Goal: Task Accomplishment & Management: Use online tool/utility

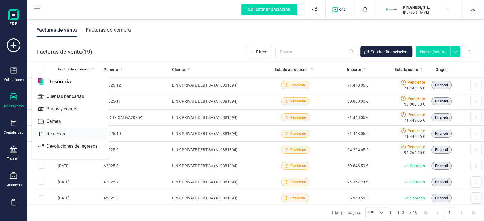
click at [43, 135] on icon at bounding box center [41, 134] width 6 height 6
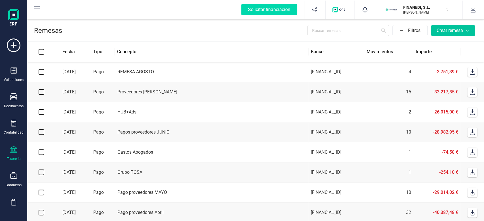
click at [472, 30] on button "Crear remesa" at bounding box center [453, 30] width 44 height 11
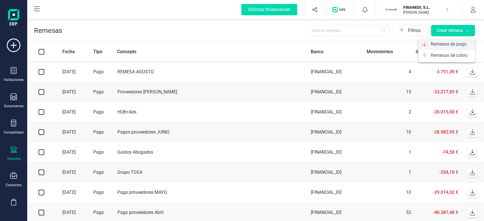
click at [440, 42] on span "Remesas de pago" at bounding box center [448, 44] width 36 height 7
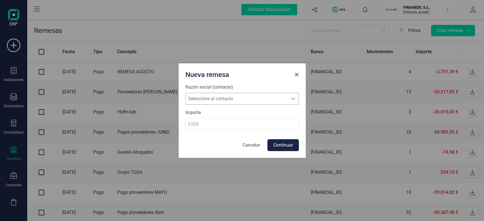
click at [262, 99] on span "Seleccione al contacto" at bounding box center [237, 98] width 102 height 11
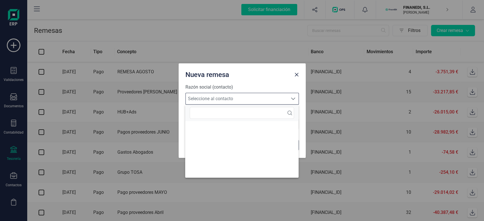
scroll to position [3, 25]
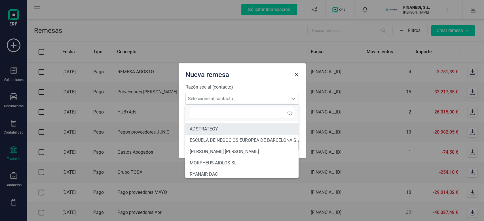
click at [223, 127] on li "ADSTRATEGY" at bounding box center [244, 129] width 119 height 11
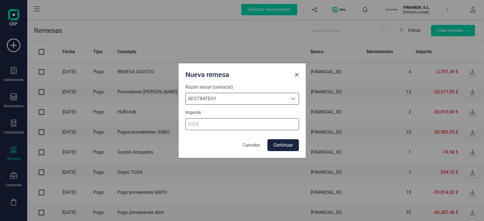
click at [214, 129] on input "number" at bounding box center [241, 124] width 113 height 12
type input "345"
click at [281, 145] on button "Continuar" at bounding box center [282, 145] width 31 height 12
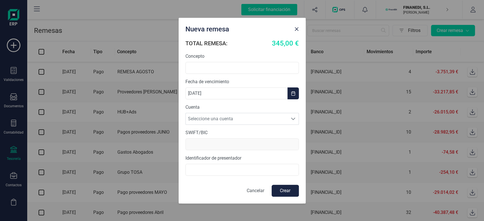
scroll to position [0, 0]
click at [215, 121] on span "Seleccione una cuenta" at bounding box center [237, 118] width 102 height 11
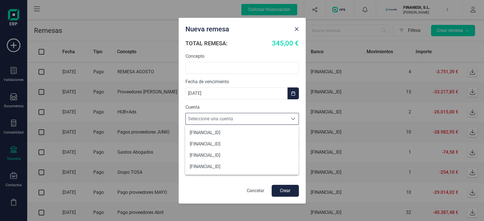
click at [267, 33] on div "Nueva remesa" at bounding box center [237, 27] width 109 height 11
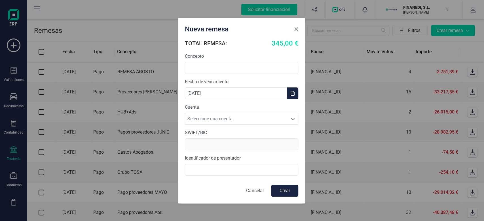
click at [295, 29] on span "Close" at bounding box center [296, 29] width 5 height 5
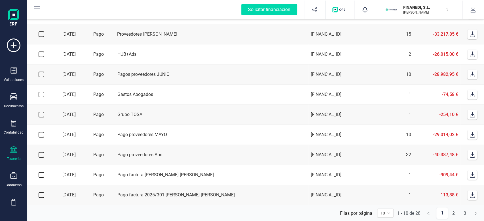
scroll to position [60, 0]
click at [210, 96] on td "Gastos Abogados" at bounding box center [211, 95] width 193 height 20
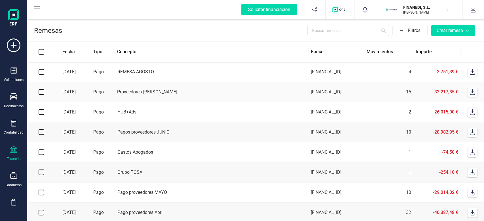
click at [16, 101] on div at bounding box center [13, 98] width 7 height 8
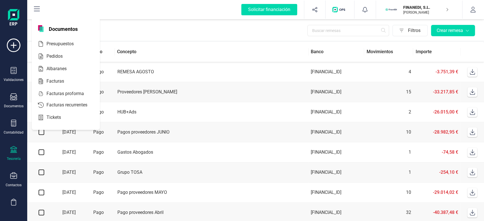
click at [11, 151] on icon at bounding box center [13, 149] width 7 height 7
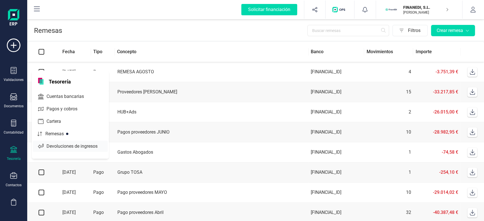
click at [43, 126] on div "Cartera" at bounding box center [70, 121] width 75 height 11
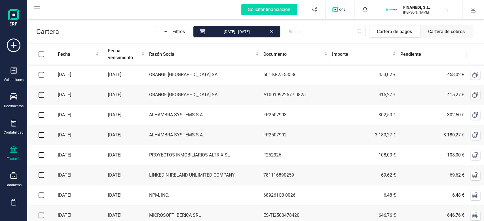
click at [41, 75] on input "checkbox" at bounding box center [42, 75] width 6 height 6
checkbox input "true"
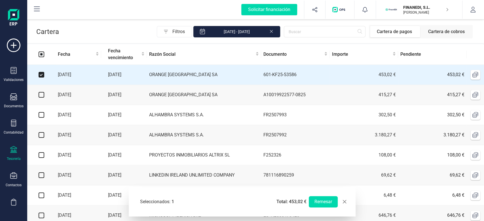
click at [43, 96] on input "checkbox" at bounding box center [42, 95] width 6 height 6
checkbox input "true"
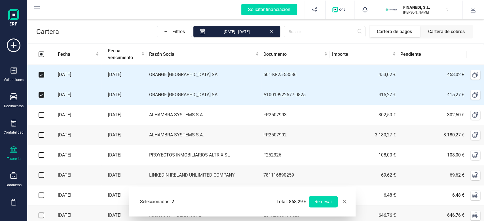
click at [39, 116] on input "checkbox" at bounding box center [42, 115] width 6 height 6
checkbox input "true"
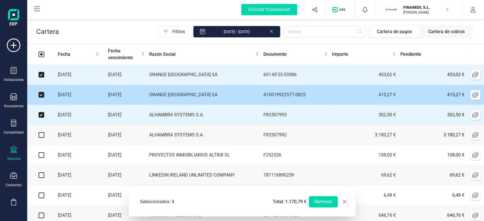
click at [41, 95] on input "checkbox" at bounding box center [42, 95] width 6 height 6
checkbox input "false"
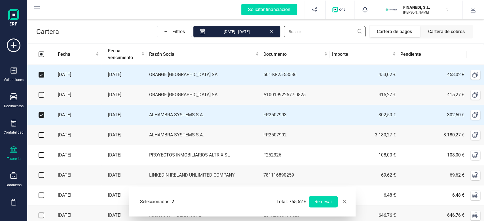
click at [318, 29] on input "text" at bounding box center [325, 31] width 82 height 11
click at [146, 33] on div "Filtros [DATE] - [DATE] Cartera de pagos Cartera de cobros" at bounding box center [267, 32] width 416 height 14
click at [302, 28] on input "text" at bounding box center [325, 31] width 82 height 11
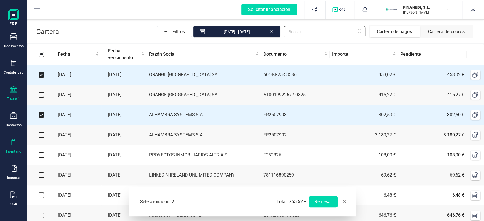
scroll to position [60, 0]
click at [14, 148] on div "Inventario" at bounding box center [13, 146] width 23 height 15
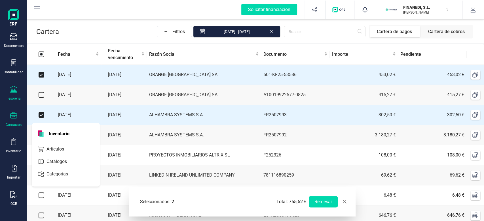
click at [16, 113] on icon at bounding box center [13, 115] width 7 height 7
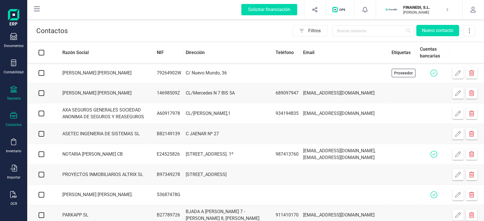
click at [16, 100] on div "Tesorería" at bounding box center [14, 98] width 14 height 5
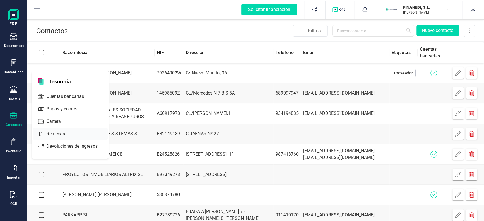
click at [58, 131] on span "Remesas" at bounding box center [59, 134] width 31 height 7
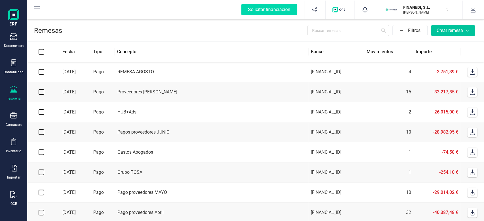
click at [451, 29] on div "Crear remesa" at bounding box center [452, 30] width 33 height 7
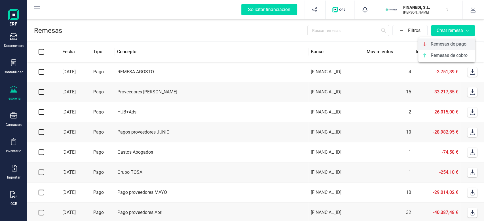
click at [443, 47] on div "Remesas de pago" at bounding box center [446, 44] width 57 height 11
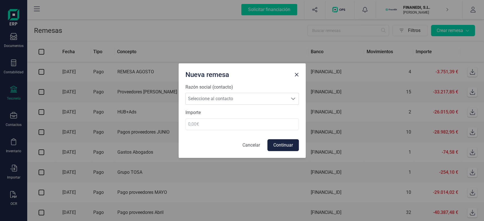
click at [252, 142] on p "Cancelar" at bounding box center [251, 145] width 18 height 7
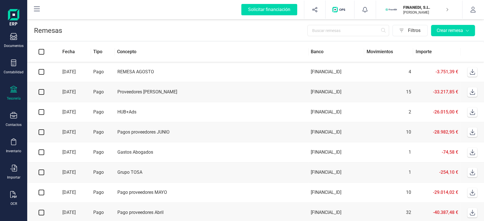
click at [403, 12] on p "[PERSON_NAME]" at bounding box center [425, 12] width 45 height 5
click at [280, 32] on div "Filtros Crear remesa" at bounding box center [269, 30] width 415 height 11
click at [452, 33] on div "Crear remesa" at bounding box center [452, 30] width 33 height 7
click at [447, 43] on span "Remesas de pago" at bounding box center [448, 44] width 36 height 7
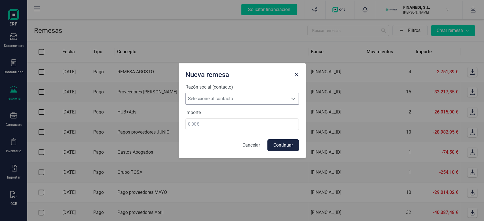
drag, startPoint x: 225, startPoint y: 98, endPoint x: 223, endPoint y: 104, distance: 6.4
click at [225, 98] on span "Seleccione al contacto" at bounding box center [237, 98] width 102 height 11
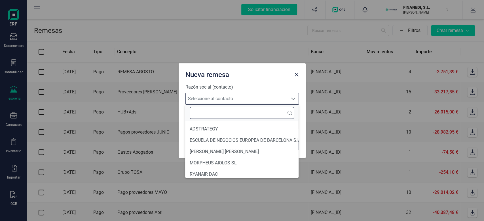
scroll to position [3, 25]
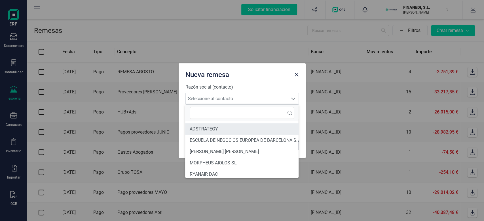
click at [210, 128] on li "ADSTRATEGY" at bounding box center [244, 129] width 119 height 11
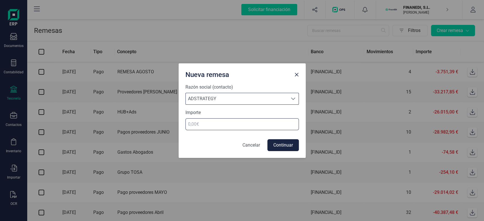
click at [226, 128] on input "number" at bounding box center [241, 124] width 113 height 12
type input "45"
click at [276, 141] on button "Continuar" at bounding box center [282, 145] width 31 height 12
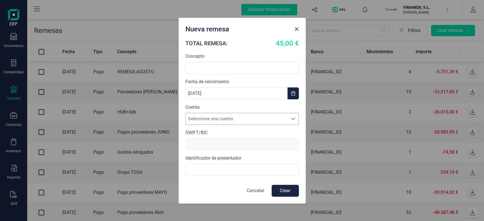
click at [252, 122] on span "Seleccione una cuenta" at bounding box center [237, 118] width 102 height 11
click at [300, 27] on div at bounding box center [296, 27] width 9 height 11
click at [296, 28] on span "Close" at bounding box center [296, 29] width 5 height 5
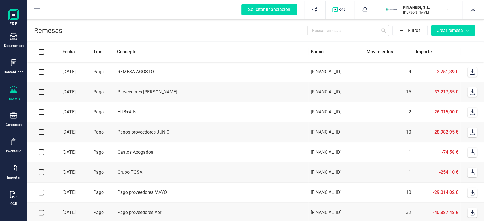
click at [21, 94] on div "Tesorería" at bounding box center [13, 93] width 23 height 15
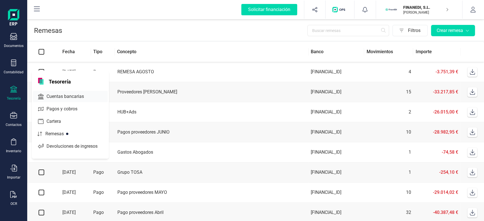
click at [59, 97] on span "Cuentas bancarias" at bounding box center [69, 96] width 50 height 7
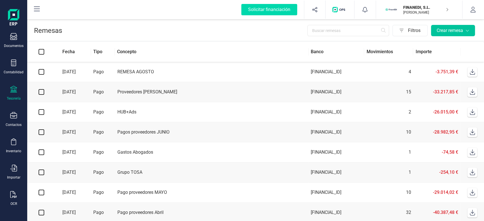
click at [449, 31] on div "Crear remesa" at bounding box center [452, 30] width 33 height 7
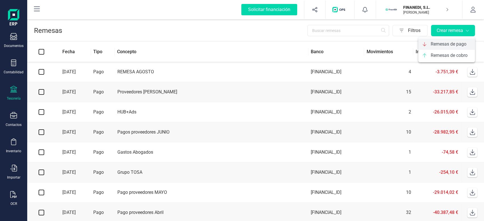
click at [443, 46] on span "Remesas de pago" at bounding box center [448, 44] width 36 height 7
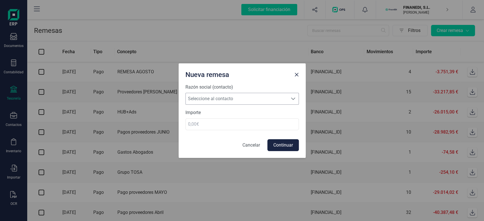
click at [227, 102] on span "Seleccione al contacto" at bounding box center [237, 98] width 102 height 11
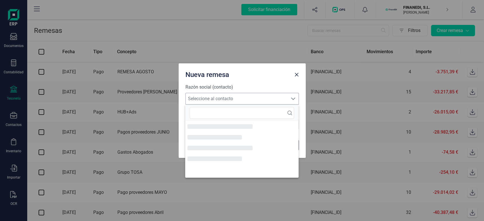
scroll to position [3, 25]
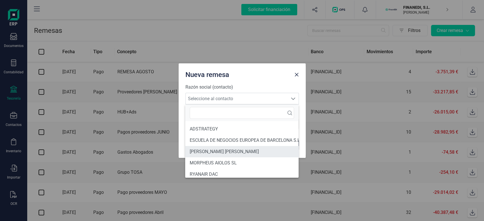
click at [211, 154] on li "[PERSON_NAME] [PERSON_NAME]" at bounding box center [244, 151] width 119 height 11
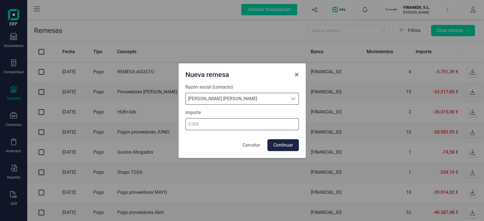
click at [235, 123] on input "number" at bounding box center [241, 124] width 113 height 12
click at [240, 101] on span "[PERSON_NAME] [PERSON_NAME]" at bounding box center [237, 98] width 102 height 11
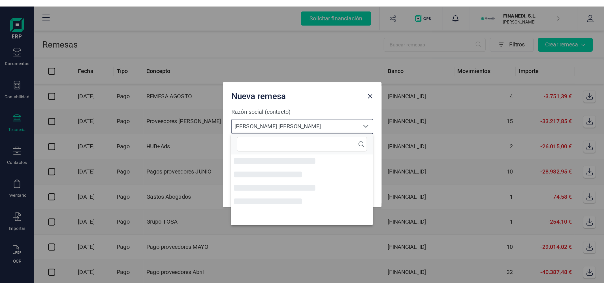
scroll to position [32, 0]
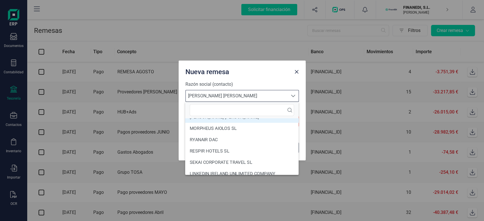
click at [245, 84] on label "Razón social (contacto)" at bounding box center [241, 84] width 113 height 7
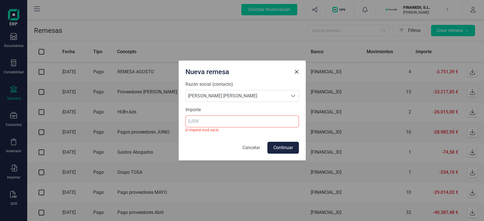
click at [249, 146] on p "Cancelar" at bounding box center [251, 148] width 18 height 7
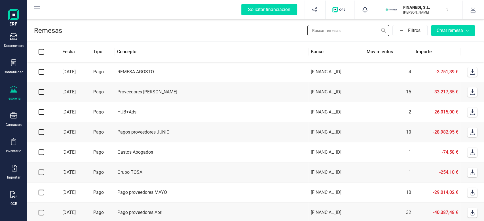
click at [319, 32] on input "text" at bounding box center [348, 30] width 82 height 11
click at [289, 31] on div "Filtros Crear remesa" at bounding box center [269, 30] width 415 height 11
click at [211, 29] on div "Filtros Crear remesa" at bounding box center [269, 30] width 415 height 11
click at [14, 127] on div "Validaciones Documentos Documentos Presupuestos Pedidos Albaranes Facturas Fact…" at bounding box center [13, 94] width 23 height 233
click at [13, 120] on div at bounding box center [13, 116] width 7 height 8
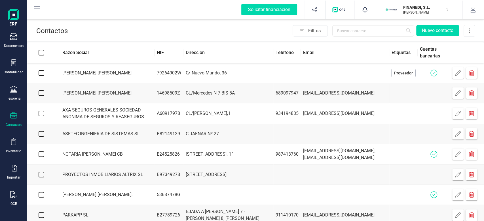
click at [154, 99] on td "[PERSON_NAME] [PERSON_NAME]" at bounding box center [105, 93] width 99 height 20
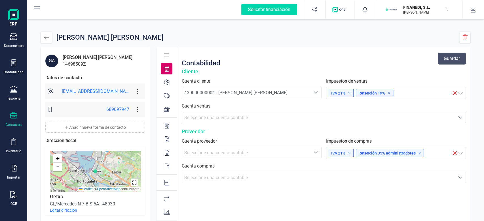
click at [168, 107] on icon at bounding box center [167, 110] width 6 height 6
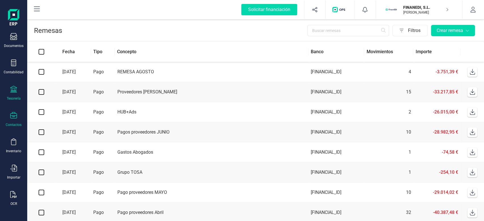
click at [11, 124] on div "Contactos" at bounding box center [14, 125] width 16 height 5
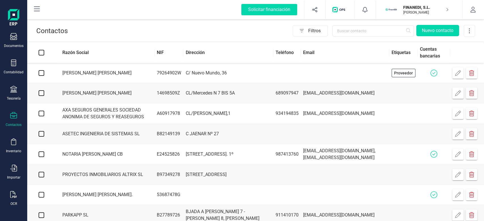
click at [262, 74] on td "C/ Nuevo Mundo, 36" at bounding box center [228, 73] width 90 height 20
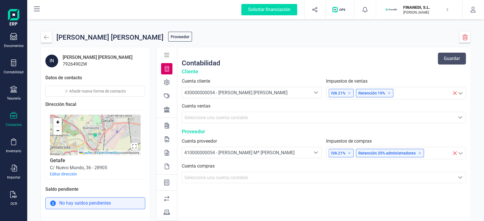
click at [171, 108] on div at bounding box center [166, 109] width 11 height 11
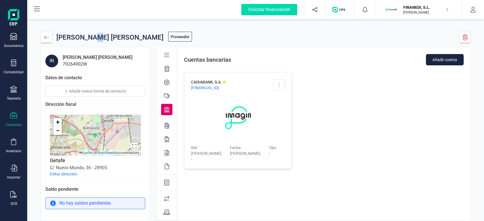
click at [95, 36] on div "[PERSON_NAME] [PERSON_NAME]" at bounding box center [109, 37] width 107 height 11
click at [360, 94] on div "CAIXABANK, S.A. [FINANCIAL_ID] Editar cuenta Eliminar cuenta Ref. [PERSON_NAME]…" at bounding box center [323, 120] width 293 height 111
click at [420, 20] on div "[PERSON_NAME] [PERSON_NAME] Proveedor IN [PERSON_NAME] [PERSON_NAME] 79264902W …" at bounding box center [255, 126] width 456 height 216
click at [420, 19] on div "Solicitar financiación Importaciones completadas 0 / 0 FINANEDI, [PERSON_NAME] …" at bounding box center [255, 10] width 456 height 20
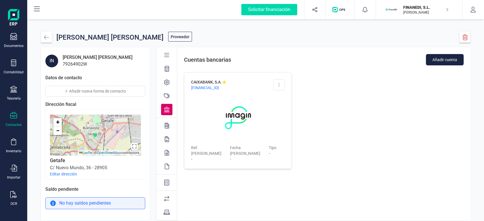
click at [423, 13] on p "[PERSON_NAME]" at bounding box center [425, 12] width 45 height 5
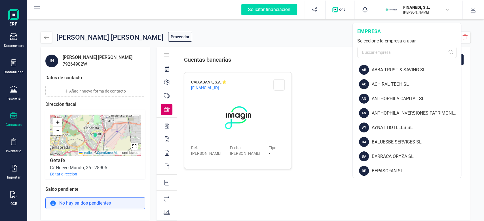
click at [386, 47] on div at bounding box center [406, 52] width 99 height 11
click at [377, 55] on input "text" at bounding box center [406, 52] width 99 height 11
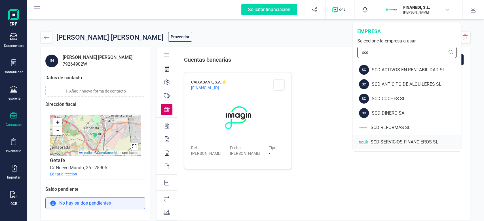
type input "scd"
click at [369, 142] on div "SCD SERVICIOS FINANCIEROS SL" at bounding box center [407, 142] width 108 height 14
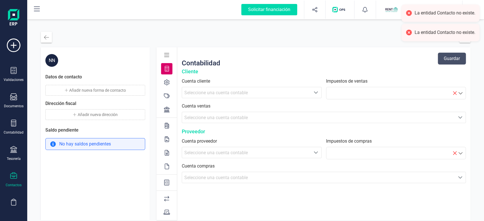
click at [166, 109] on icon at bounding box center [167, 110] width 6 height 6
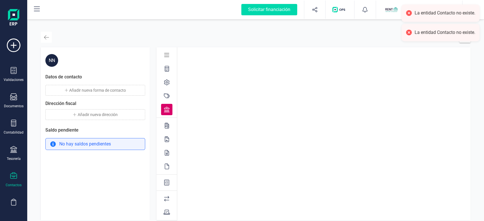
click at [44, 42] on button "button" at bounding box center [46, 37] width 11 height 11
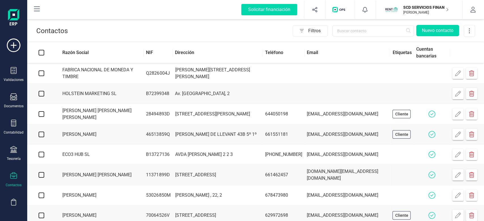
click at [86, 88] on td "HOLSTEIN MARKETING SL" at bounding box center [100, 94] width 88 height 20
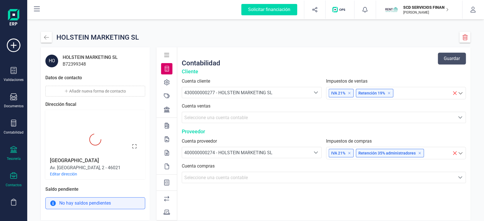
click at [15, 151] on icon at bounding box center [13, 149] width 7 height 7
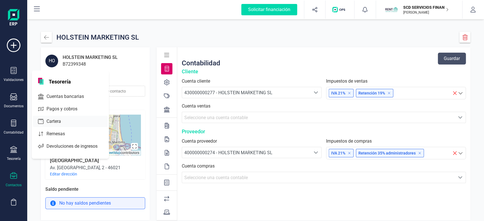
click at [52, 122] on span "Cartera" at bounding box center [57, 121] width 27 height 7
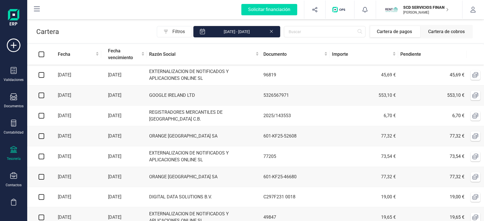
click at [41, 75] on input "checkbox" at bounding box center [42, 75] width 6 height 6
checkbox input "true"
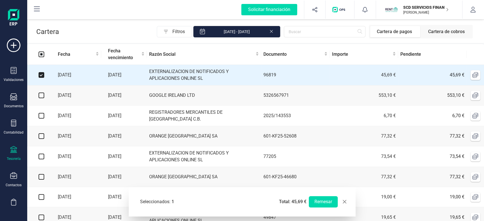
click at [41, 95] on input "checkbox" at bounding box center [42, 96] width 6 height 6
checkbox input "true"
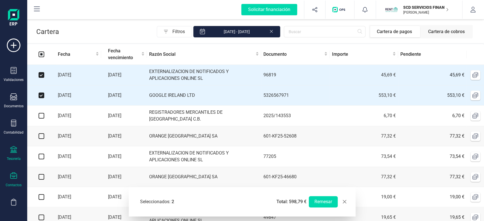
click at [12, 176] on icon at bounding box center [13, 176] width 7 height 7
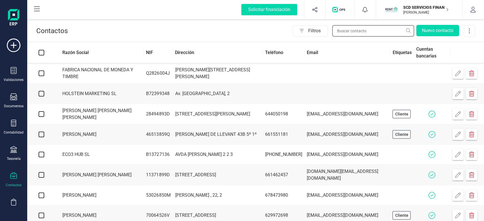
click at [356, 28] on input "text" at bounding box center [373, 30] width 82 height 11
type input "googl"
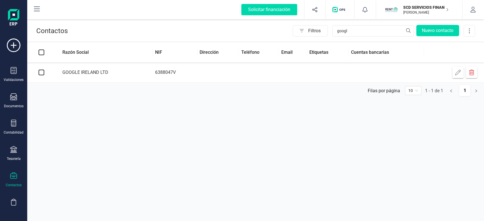
click at [259, 72] on td at bounding box center [259, 73] width 40 height 20
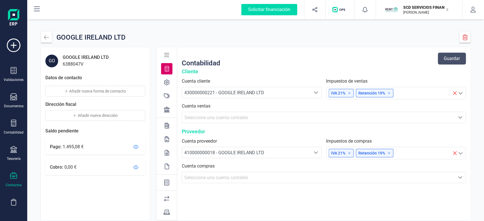
click at [166, 111] on icon at bounding box center [167, 110] width 6 height 6
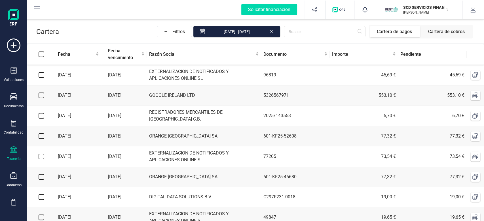
click at [40, 95] on input "checkbox" at bounding box center [42, 96] width 6 height 6
checkbox input "true"
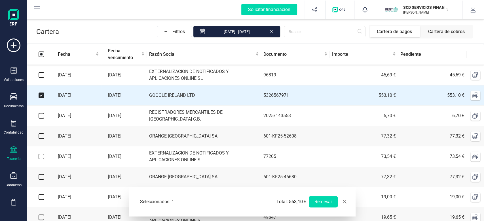
click at [42, 74] on input "checkbox" at bounding box center [42, 75] width 6 height 6
checkbox input "true"
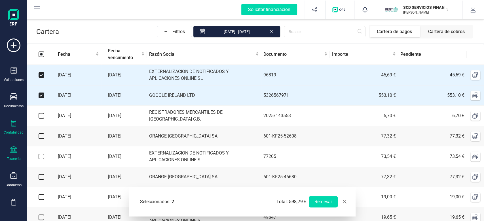
click at [15, 130] on div "Contabilidad" at bounding box center [13, 127] width 23 height 15
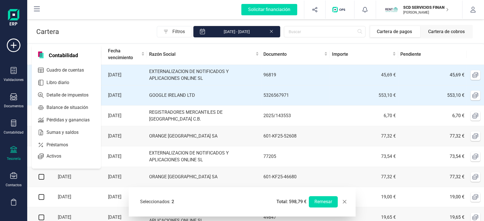
click at [13, 151] on icon at bounding box center [13, 149] width 7 height 7
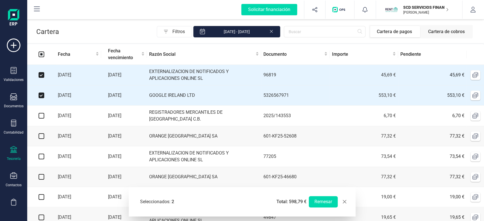
click at [123, 30] on div "Filtros [DATE] - [DATE] Cartera de pagos Cartera de cobros" at bounding box center [267, 32] width 416 height 14
click at [14, 126] on icon at bounding box center [13, 123] width 7 height 7
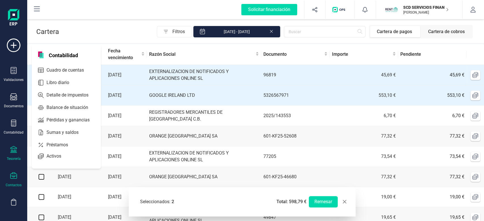
click at [18, 174] on div "Contactos" at bounding box center [13, 180] width 23 height 15
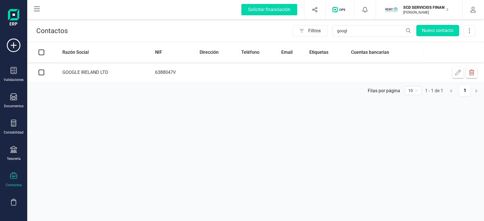
click at [12, 138] on div "Validaciones Documentos Documentos Presupuestos Pedidos Albaranes Facturas Fact…" at bounding box center [13, 155] width 23 height 233
click at [15, 129] on div "Contabilidad" at bounding box center [13, 127] width 23 height 15
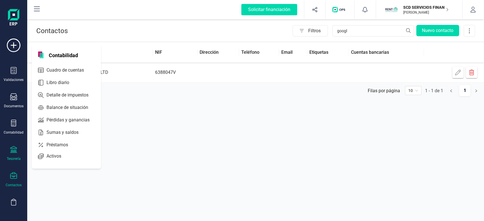
click at [15, 154] on div at bounding box center [13, 150] width 7 height 8
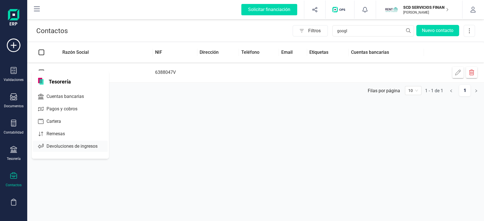
click at [52, 130] on div "Remesas" at bounding box center [70, 133] width 75 height 11
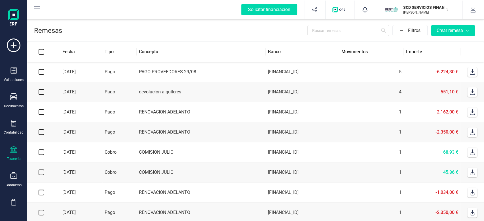
click at [473, 74] on icon at bounding box center [472, 72] width 6 height 6
click at [472, 93] on icon at bounding box center [472, 92] width 6 height 6
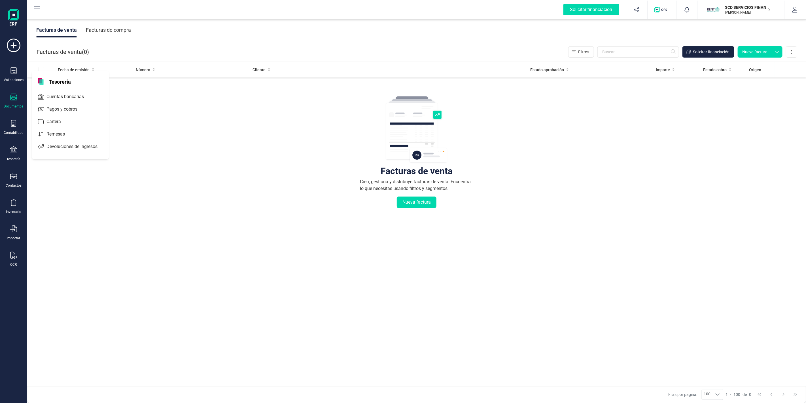
click at [63, 89] on div "Tesorería" at bounding box center [70, 80] width 77 height 19
click at [64, 94] on span "Cuentas bancarias" at bounding box center [69, 96] width 50 height 7
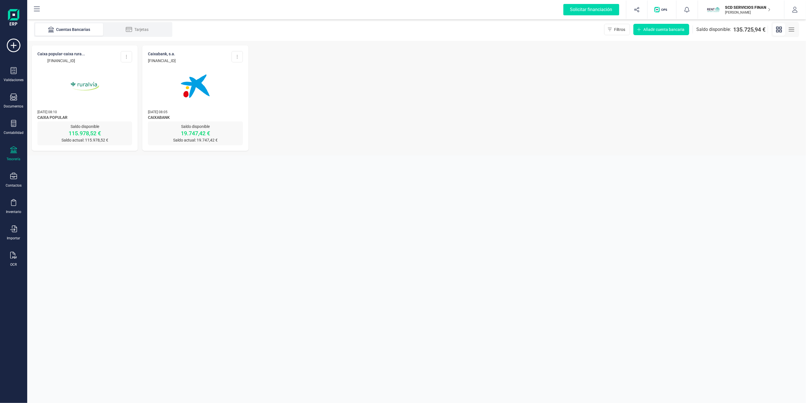
click at [82, 77] on img at bounding box center [85, 86] width 48 height 48
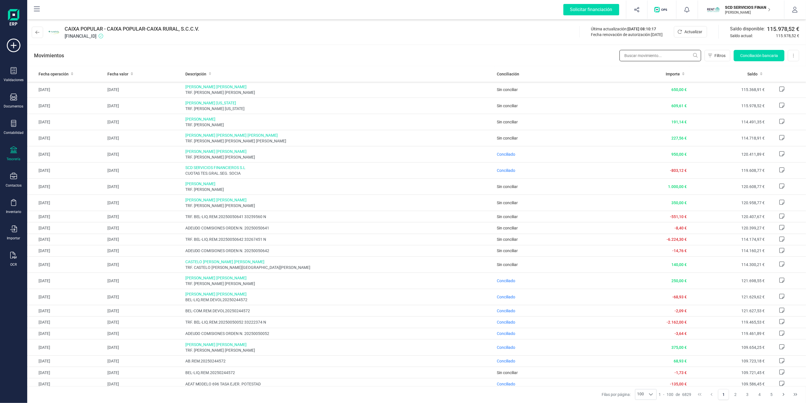
click at [659, 52] on input "text" at bounding box center [660, 55] width 82 height 11
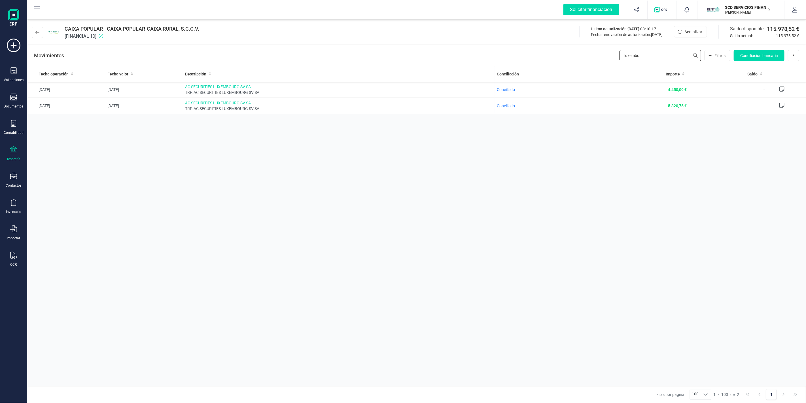
click at [599, 55] on div "Movimientos luxembo Filtros Conciliación bancaria Descargar Excel Eliminar cuen…" at bounding box center [416, 55] width 779 height 20
click at [171, 25] on span "CAIXA POPULAR - CAIXA POPULAR-CAIXA RURAL, S.C.C.V." at bounding box center [132, 29] width 135 height 8
click at [264, 35] on div "CAIXA POPULAR - CAIXA POPULAR-CAIXA RURAL, S.C.C.V. ES4531590078592882909423 Úl…" at bounding box center [416, 31] width 779 height 26
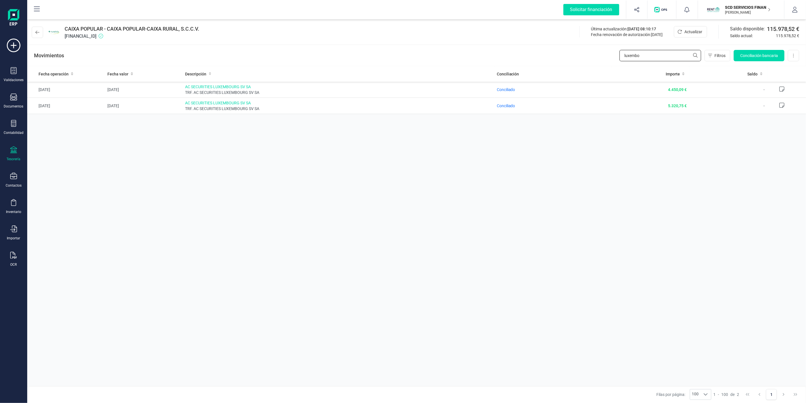
drag, startPoint x: 671, startPoint y: 54, endPoint x: 585, endPoint y: 54, distance: 85.3
click at [584, 53] on div "Movimientos luxembo Filtros Conciliación bancaria Descargar Excel Eliminar cuen…" at bounding box center [416, 55] width 779 height 20
drag, startPoint x: 664, startPoint y: 55, endPoint x: 578, endPoint y: 56, distance: 85.6
click at [583, 55] on div "Movimientos TRF. AIR Filtros Conciliación bancaria Descargar Excel Eliminar cue…" at bounding box center [416, 55] width 779 height 20
type input "TRF. AIR"
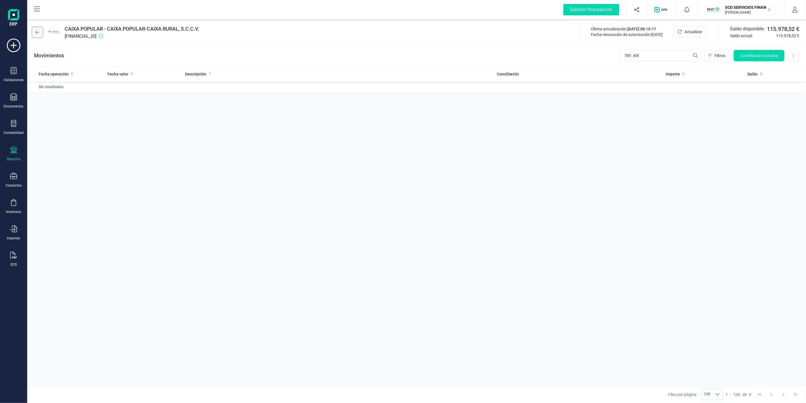
click at [37, 33] on icon at bounding box center [37, 32] width 4 height 5
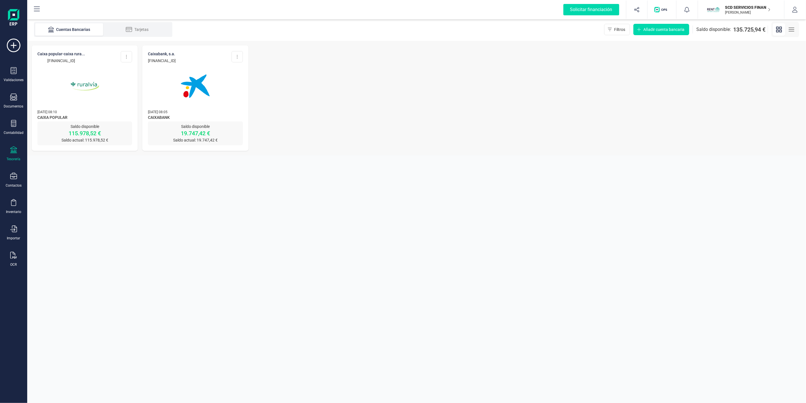
click at [202, 92] on img at bounding box center [195, 86] width 48 height 48
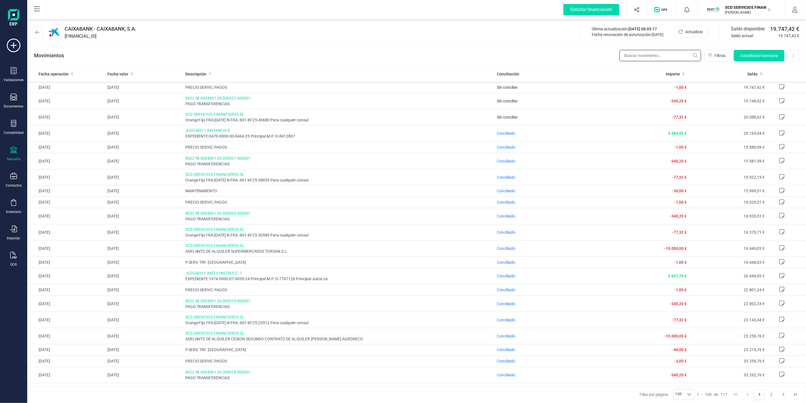
click at [661, 53] on input "text" at bounding box center [660, 55] width 82 height 11
paste input "TRF. AIR"
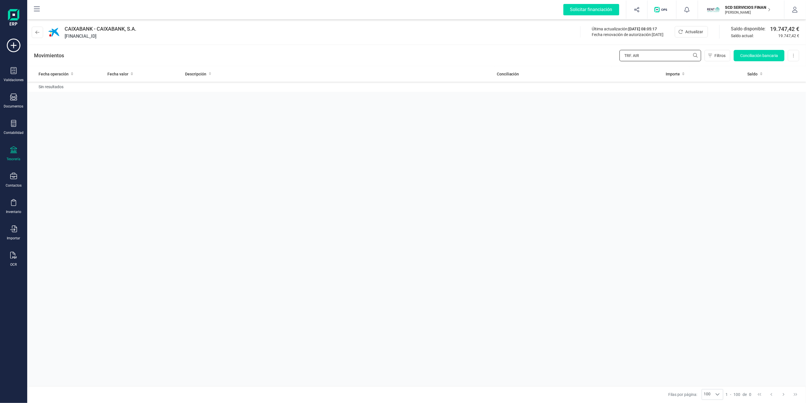
type input "TRF. AIR"
click at [197, 186] on div "Fecha operación Fecha valor Descripción Conciliación Importe Saldo Sin resultad…" at bounding box center [416, 226] width 779 height 320
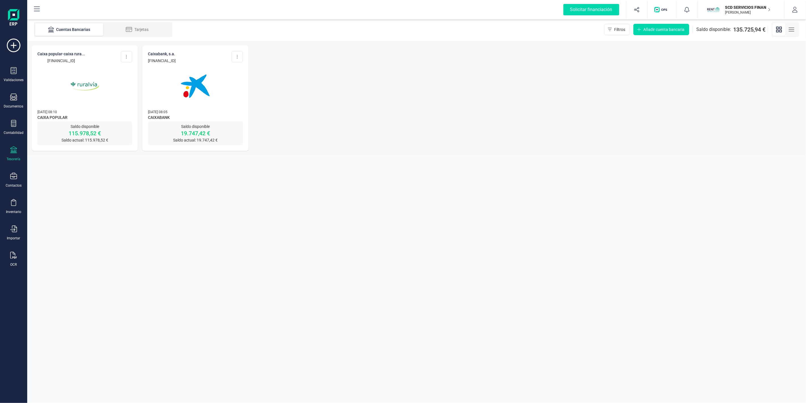
click at [113, 86] on div at bounding box center [84, 82] width 95 height 39
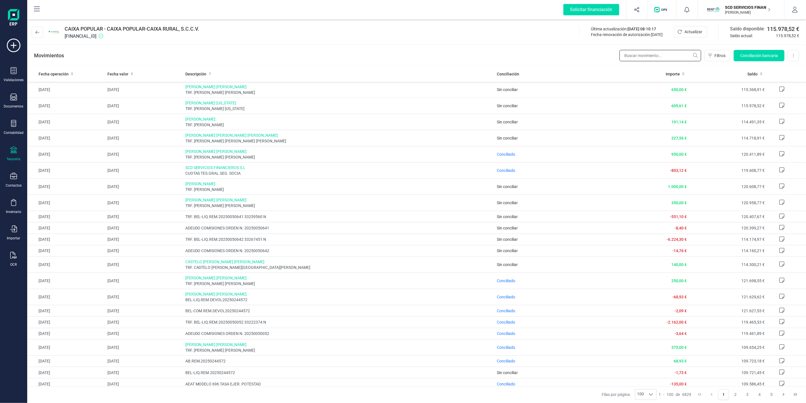
click at [665, 55] on input "text" at bounding box center [660, 55] width 82 height 11
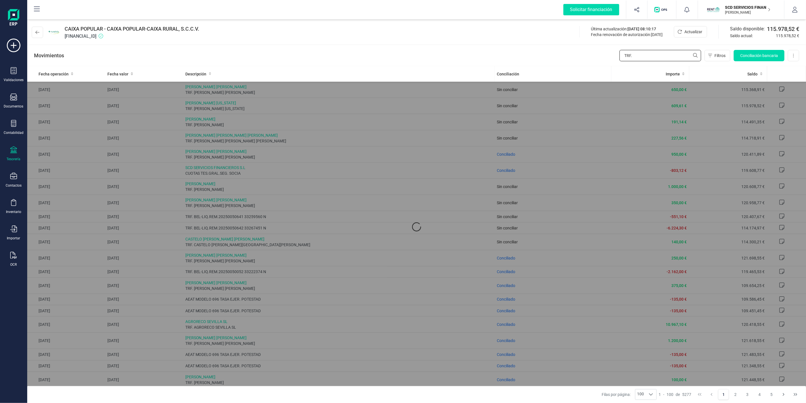
paste input "TRF. AIR"
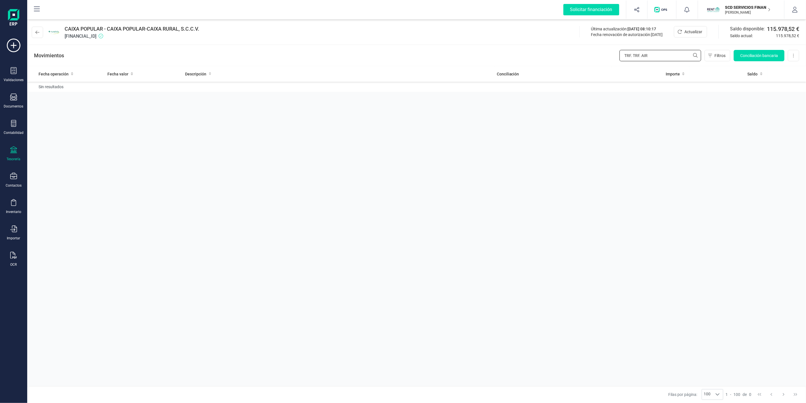
paste input "text"
type input "TRF. AIR"
click at [38, 33] on icon at bounding box center [37, 32] width 4 height 5
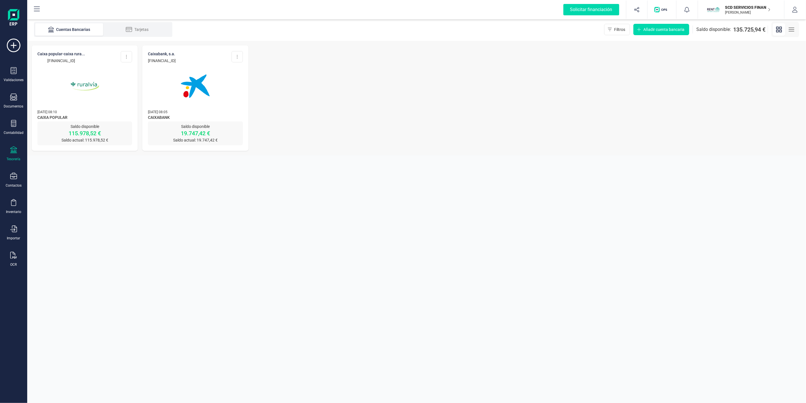
click at [760, 16] on button "SCD SERVICIOS FINANCIEROS SL JAVIER DEVELOPER" at bounding box center [741, 10] width 73 height 18
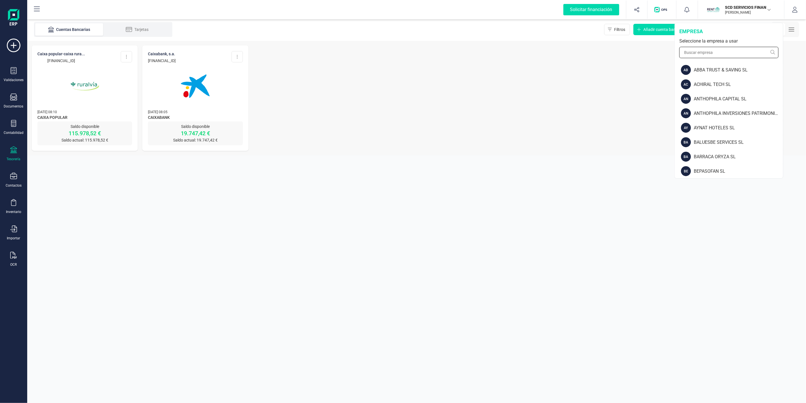
click at [729, 53] on input "text" at bounding box center [728, 52] width 99 height 11
type input "SCD"
click at [739, 71] on div "SCD ACTIVOS EN RENTABILIDAD SL" at bounding box center [738, 70] width 89 height 7
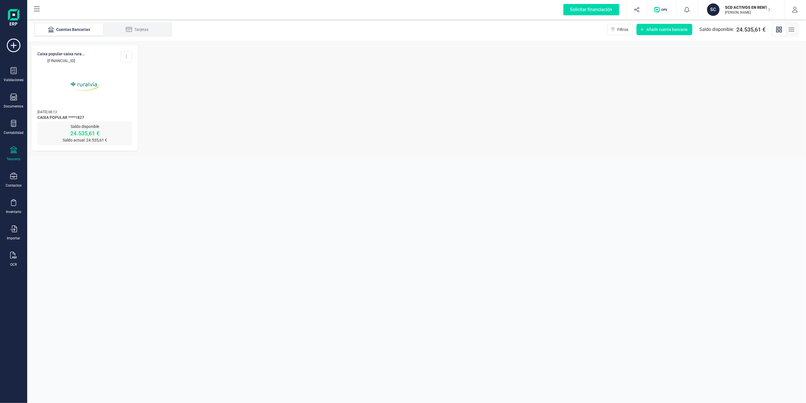
click at [107, 81] on img at bounding box center [85, 86] width 48 height 48
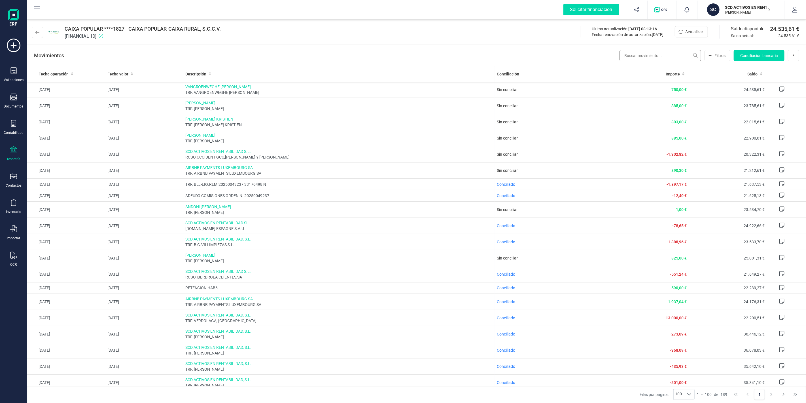
click at [672, 63] on div "Movimientos Filtros Conciliación bancaria Descargar Excel Eliminar cuenta" at bounding box center [416, 55] width 779 height 20
click at [673, 56] on input "text" at bounding box center [660, 55] width 82 height 11
click at [672, 56] on input "text" at bounding box center [660, 55] width 82 height 11
paste input "TRF. AIR"
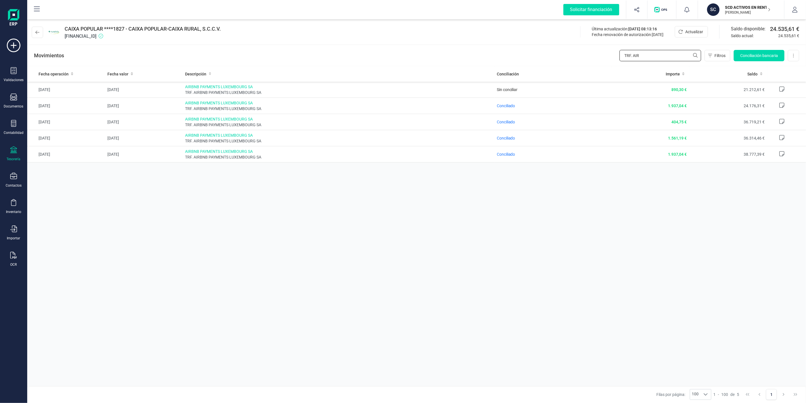
click at [668, 53] on input "TRF. AIR" at bounding box center [660, 55] width 82 height 11
click at [258, 109] on span "TRF. AIRBNB PAYMENTS LUXEMBOURG SA" at bounding box center [338, 109] width 307 height 6
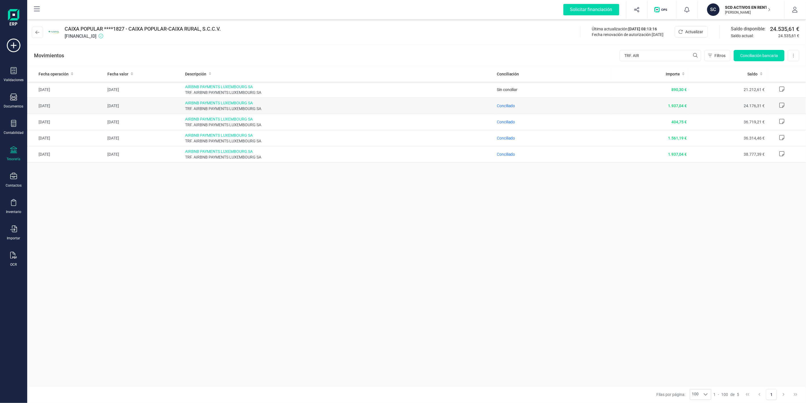
click at [258, 109] on span "TRF. AIRBNB PAYMENTS LUXEMBOURG SA" at bounding box center [338, 109] width 307 height 6
drag, startPoint x: 279, startPoint y: 54, endPoint x: 252, endPoint y: 100, distance: 53.4
click at [277, 56] on div "Movimientos TRF. AIR Filtros Conciliación bancaria Descargar Excel Eliminar cue…" at bounding box center [416, 55] width 779 height 20
click at [664, 53] on input "TRF. AIR" at bounding box center [660, 55] width 82 height 11
click at [678, 57] on input "TRF. AIRBNB PAYMENTS" at bounding box center [660, 55] width 82 height 11
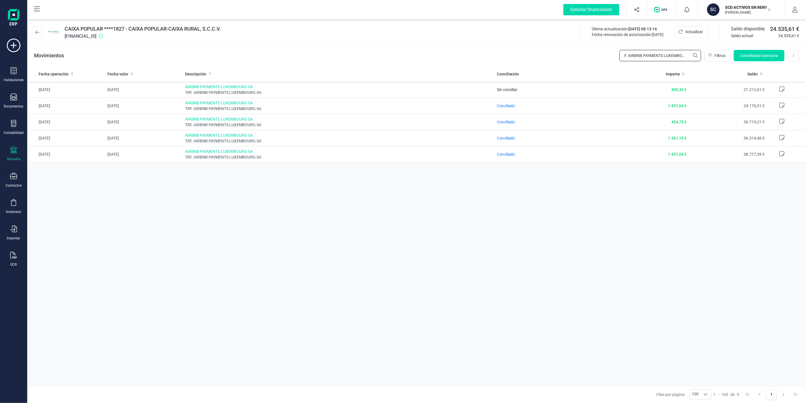
scroll to position [0, 10]
click at [678, 58] on input "TRF. AIRBNB PAYMENTS LUXEMBOURG SA" at bounding box center [660, 55] width 82 height 11
type input "TRF. AIRBNB PAYMENTS LUXEMBOURG SA"
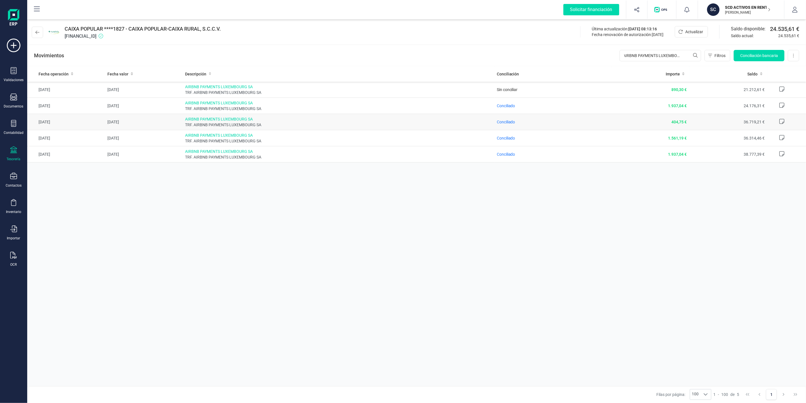
scroll to position [0, 0]
click at [758, 55] on span "Conciliación bancaria" at bounding box center [759, 56] width 38 height 6
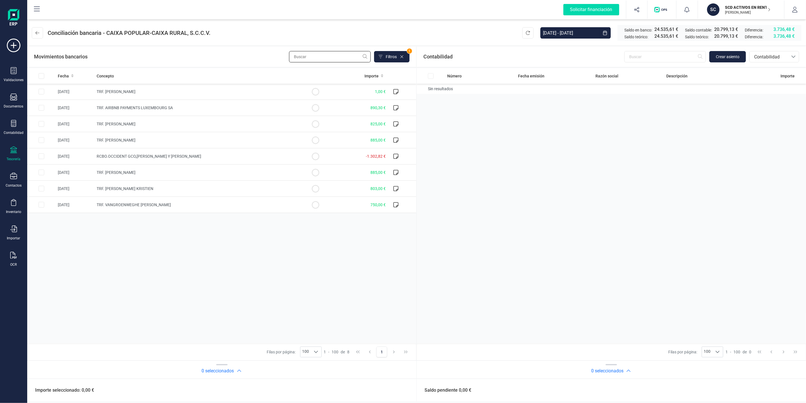
click at [319, 56] on input "text" at bounding box center [330, 56] width 82 height 11
paste input "TRF. AIRBNB PAYMENTS LUXEMBOURG SA"
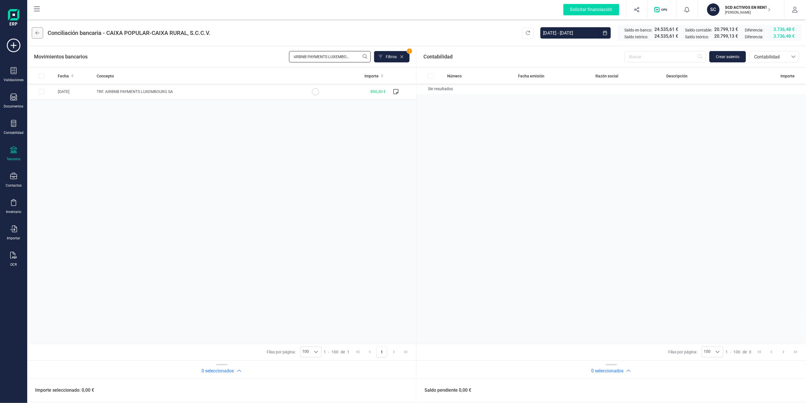
type input "TRF. AIRBNB PAYMENTS LUXEMBOURG SA"
click at [37, 32] on icon at bounding box center [37, 33] width 4 height 5
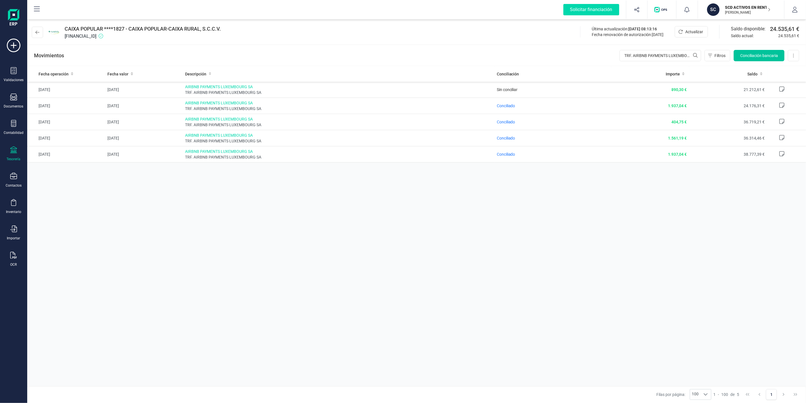
click at [756, 53] on span "Conciliación bancaria" at bounding box center [759, 56] width 38 height 6
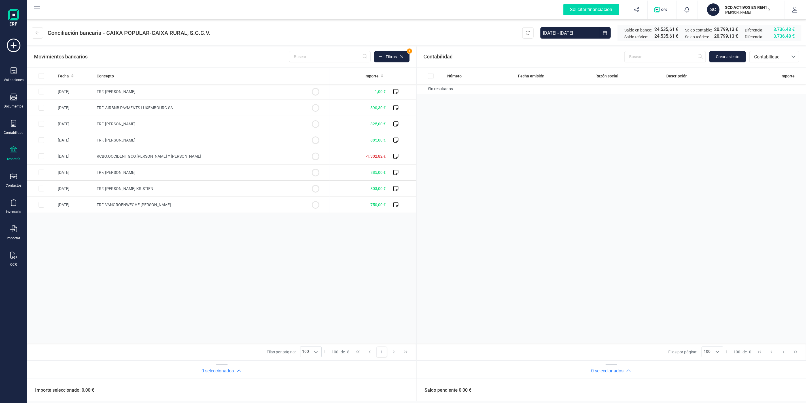
click at [241, 54] on div "Movimientos bancarios Filtros 1" at bounding box center [221, 56] width 375 height 11
click at [345, 57] on input "text" at bounding box center [330, 56] width 82 height 11
paste input "TRF. AIRBNB PAYMENTS LUXEMBOURG SA"
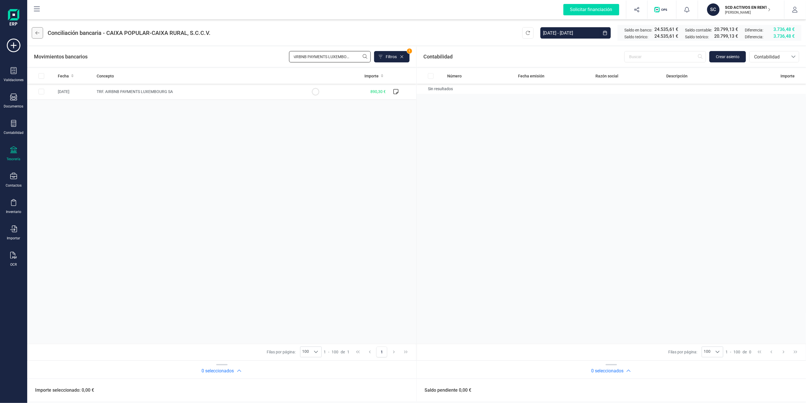
type input "TRF. AIRBNB PAYMENTS LUXEMBOURG SA"
click at [33, 29] on button at bounding box center [37, 32] width 11 height 11
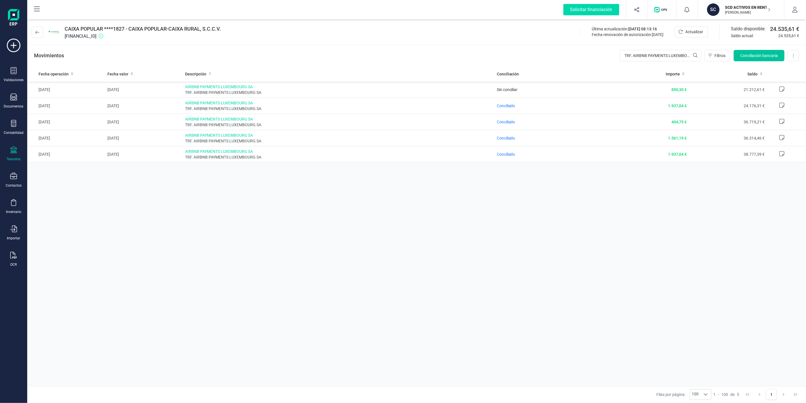
click at [749, 55] on span "Conciliación bancaria" at bounding box center [759, 56] width 38 height 6
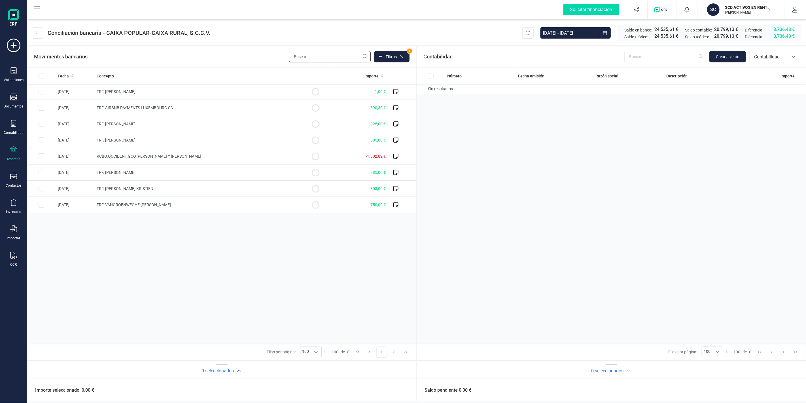
click at [336, 54] on input "text" at bounding box center [330, 56] width 82 height 11
paste input "TRF. AIRBNB PAYMENTS LUXEMBOURG SA"
type input "TRF. AIRBNB PAYMENTS LUXEMBOURG SA"
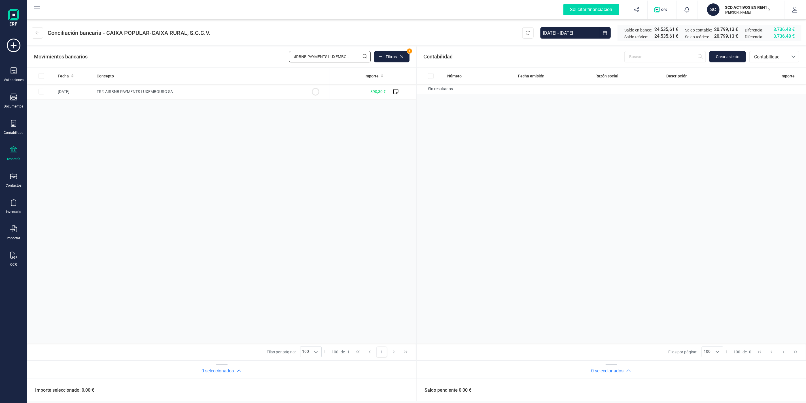
click at [303, 60] on input "TRF. AIRBNB PAYMENTS LUXEMBOURG SA" at bounding box center [330, 56] width 82 height 11
click at [305, 57] on input "TRF. AIRBNB PAYMENTS LUXEMBOURG SA" at bounding box center [330, 56] width 82 height 11
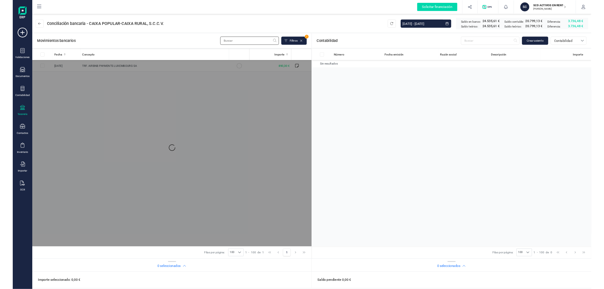
scroll to position [0, 0]
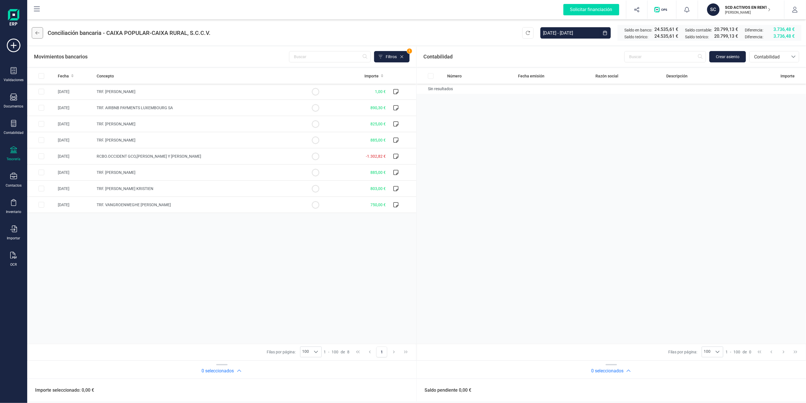
click at [41, 33] on button at bounding box center [37, 32] width 11 height 11
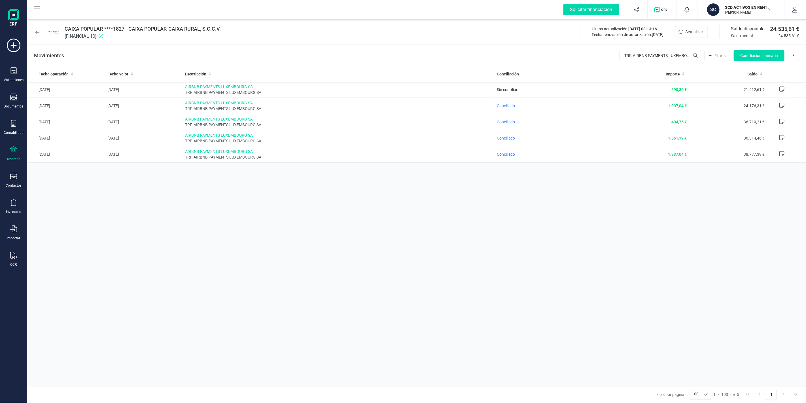
click at [474, 222] on div "Fecha operación Fecha valor Descripción Conciliación Importe Saldo 26/08/2025 2…" at bounding box center [416, 226] width 779 height 320
drag, startPoint x: 723, startPoint y: 7, endPoint x: 732, endPoint y: 20, distance: 15.4
click at [723, 7] on div "SCD ACTIVOS EN RENTABILIDAD SL JAVIER DEVELOPER" at bounding box center [745, 9] width 44 height 12
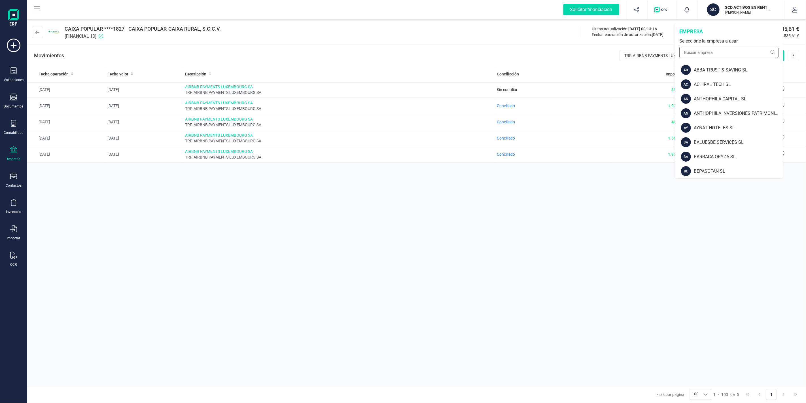
click at [734, 53] on input "text" at bounding box center [728, 52] width 99 height 11
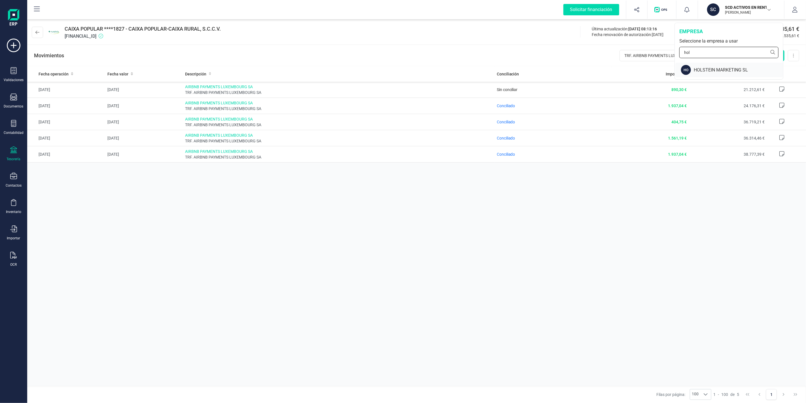
type input "hol"
click at [724, 68] on div "HOLSTEIN MARKETING SL" at bounding box center [738, 70] width 89 height 7
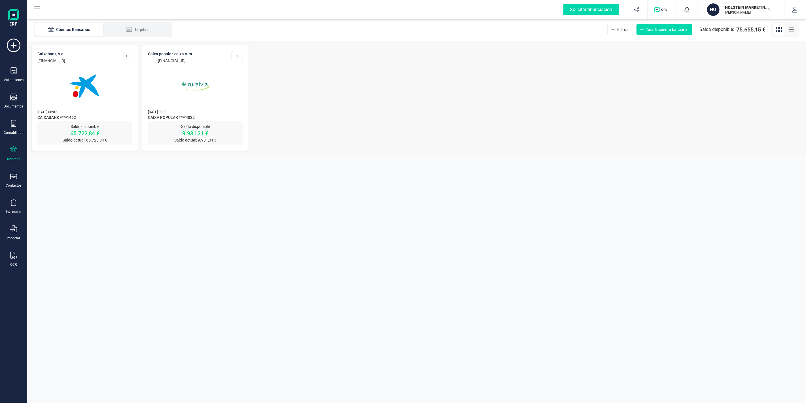
click at [225, 88] on div at bounding box center [195, 82] width 95 height 39
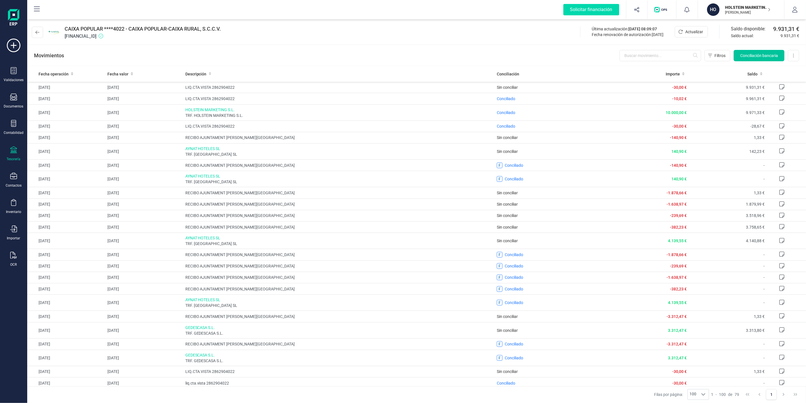
click at [751, 59] on button "Conciliación bancaria" at bounding box center [759, 55] width 51 height 11
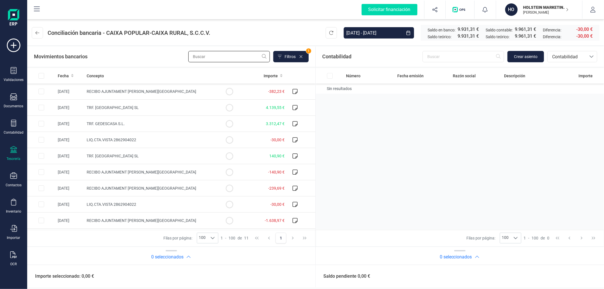
click at [230, 57] on input "text" at bounding box center [229, 56] width 82 height 11
click at [128, 51] on div "Movimientos bancarios Filtros 1" at bounding box center [171, 56] width 275 height 11
drag, startPoint x: 141, startPoint y: 51, endPoint x: 240, endPoint y: 75, distance: 102.1
click at [149, 53] on div "Movimientos bancarios Filtros 1" at bounding box center [171, 56] width 275 height 11
drag, startPoint x: 34, startPoint y: 55, endPoint x: 114, endPoint y: 55, distance: 79.9
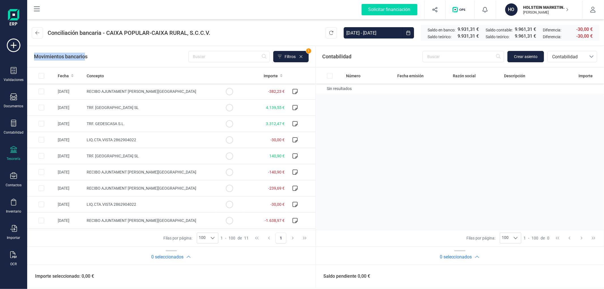
click at [107, 55] on div "Movimientos bancarios Filtros 1" at bounding box center [171, 56] width 275 height 11
click at [114, 55] on div "Movimientos bancarios Filtros 1" at bounding box center [171, 56] width 275 height 11
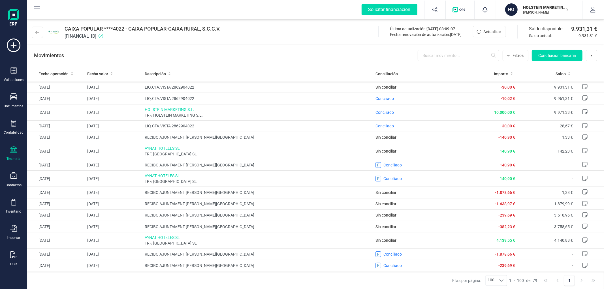
scroll to position [131, 0]
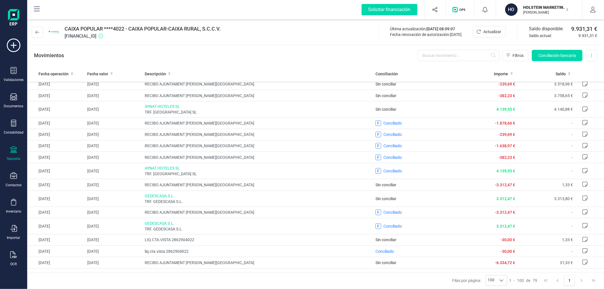
click at [110, 35] on span "ES7631590078582862904022" at bounding box center [143, 36] width 156 height 7
copy span "ES7631590078582862904022"
click at [0, 82] on html "Solicitar financiación Validaciones Documentos Documentos Presupuestos Pedidos …" at bounding box center [302, 144] width 604 height 289
click at [551, 57] on span "Conciliación bancaria" at bounding box center [558, 56] width 38 height 6
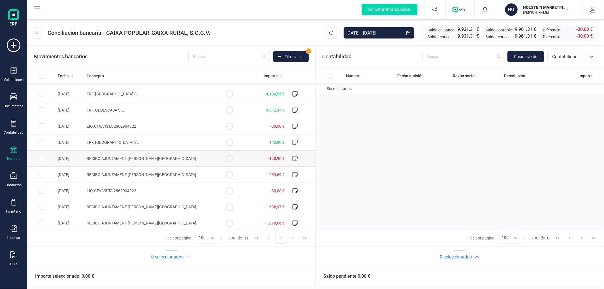
scroll to position [32, 0]
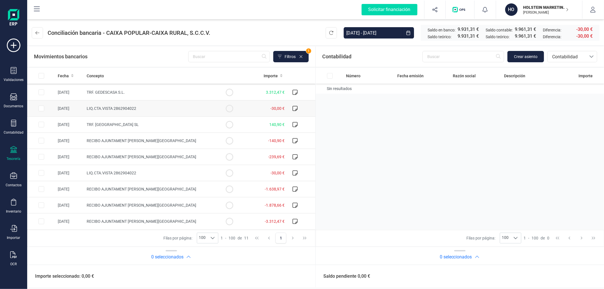
drag, startPoint x: 44, startPoint y: 91, endPoint x: 43, endPoint y: 103, distance: 12.8
click at [43, 91] on input "Row Selected 633eb7cb-e727-4230-8f46-2a2a83c6cc9b" at bounding box center [42, 93] width 6 height 6
checkbox input "true"
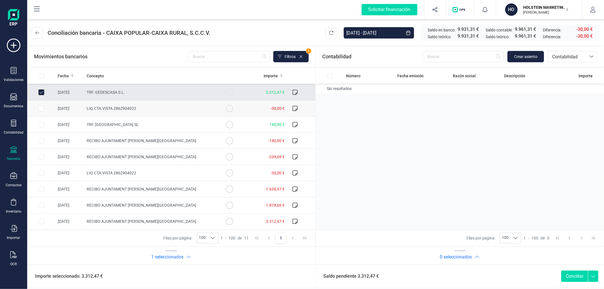
click at [41, 109] on input "Row Selected ea948ec7-fbbd-44bf-9b0b-3a93b24646ca" at bounding box center [42, 109] width 6 height 6
checkbox input "true"
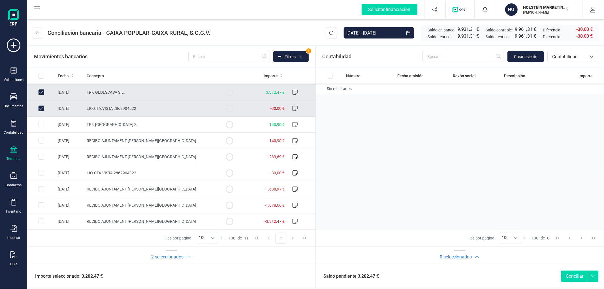
click at [594, 278] on icon at bounding box center [594, 275] width 10 height 9
click at [595, 277] on icon at bounding box center [594, 275] width 10 height 9
click at [393, 162] on div "Número Fecha emisión Razón social Descripción Importe Sin resultados" at bounding box center [460, 149] width 289 height 162
click at [230, 56] on input "text" at bounding box center [229, 56] width 82 height 11
type input "5"
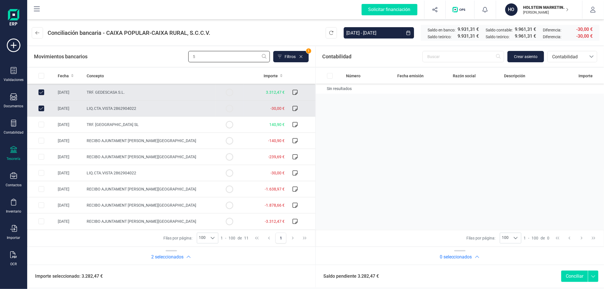
scroll to position [0, 0]
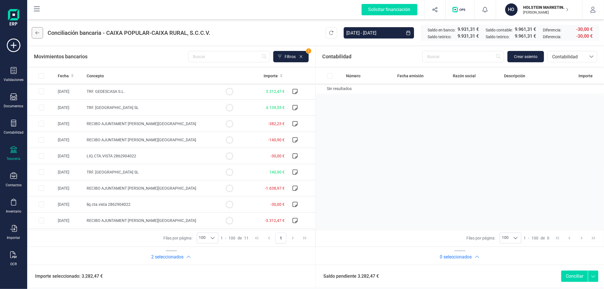
click at [41, 36] on button at bounding box center [37, 32] width 11 height 11
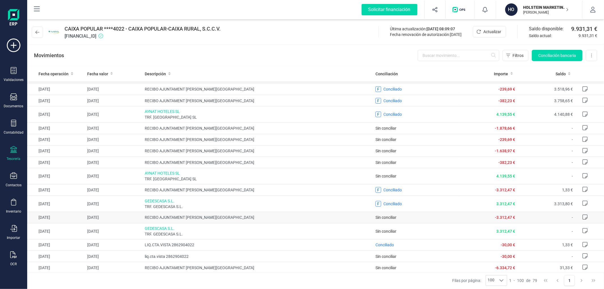
scroll to position [126, 0]
click at [530, 55] on div "Filtros Conciliación bancaria Descargar Excel Eliminar cuenta" at bounding box center [508, 55] width 180 height 11
click at [538, 52] on button "Conciliación bancaria" at bounding box center [557, 55] width 51 height 11
